Goal: Task Accomplishment & Management: Manage account settings

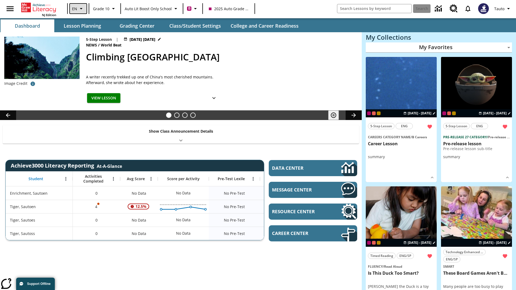
click at [78, 9] on icon "Language: EN, Select a language" at bounding box center [81, 8] width 6 height 6
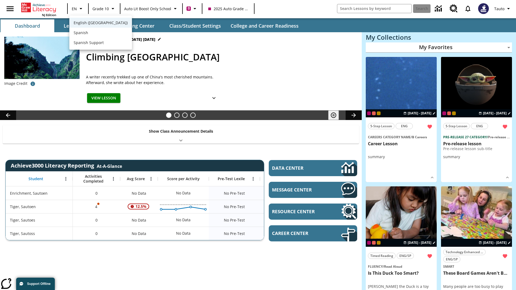
click at [90, 23] on span "English (US)" at bounding box center [101, 23] width 54 height 6
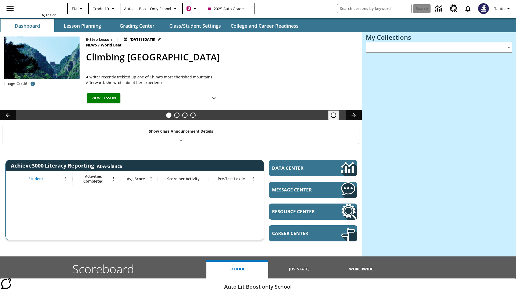
type input "-1"
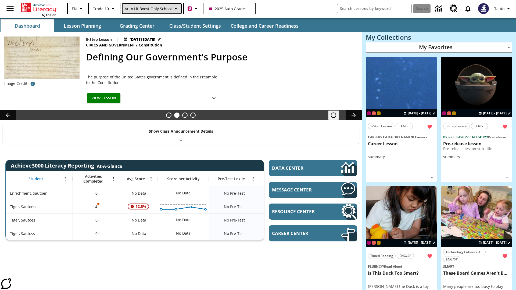
click at [151, 9] on span "Auto Lit Boost only School" at bounding box center [148, 9] width 47 height 6
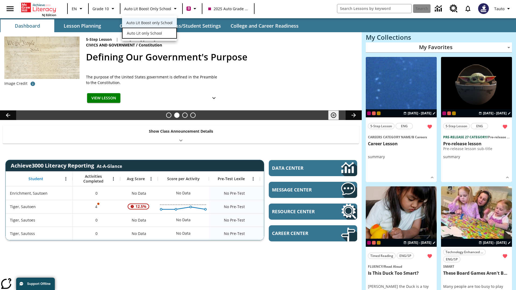
click at [144, 34] on span "Auto Lit only School" at bounding box center [144, 33] width 35 height 6
